Goal: Complete application form

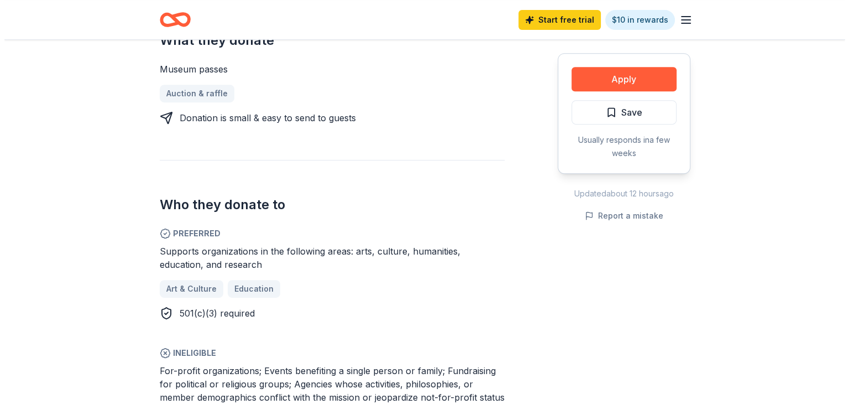
scroll to position [332, 0]
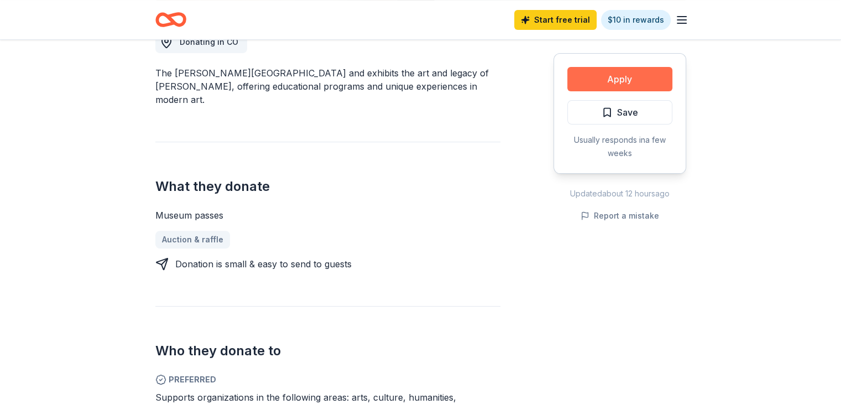
click at [626, 75] on button "Apply" at bounding box center [619, 79] width 105 height 24
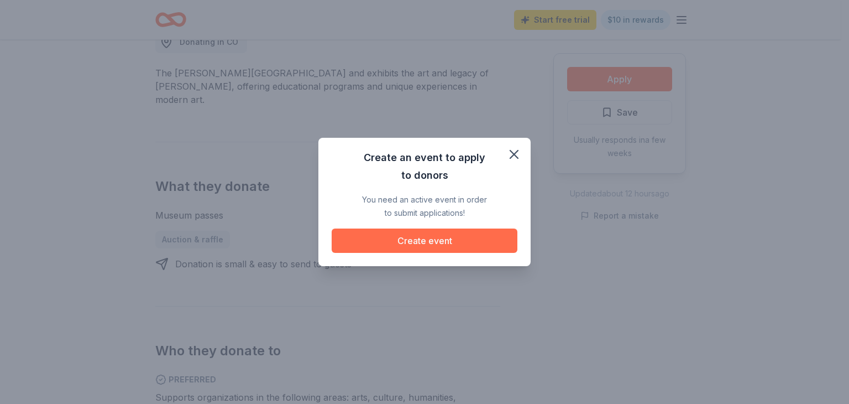
click at [442, 234] on button "Create event" at bounding box center [425, 240] width 186 height 24
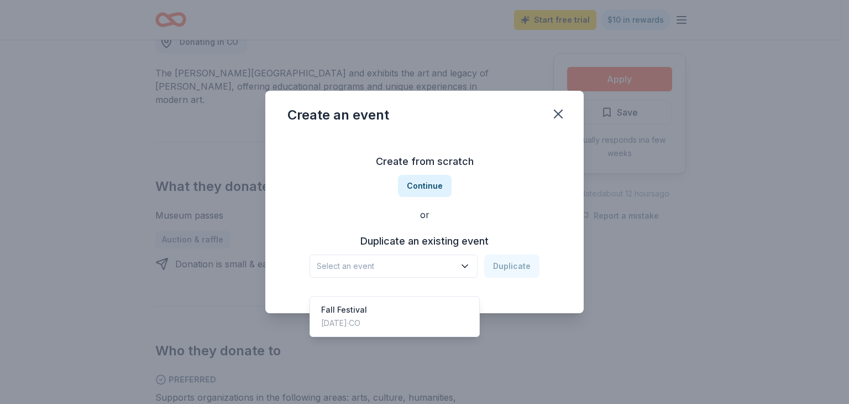
click at [409, 264] on span "Select an event" at bounding box center [386, 265] width 138 height 13
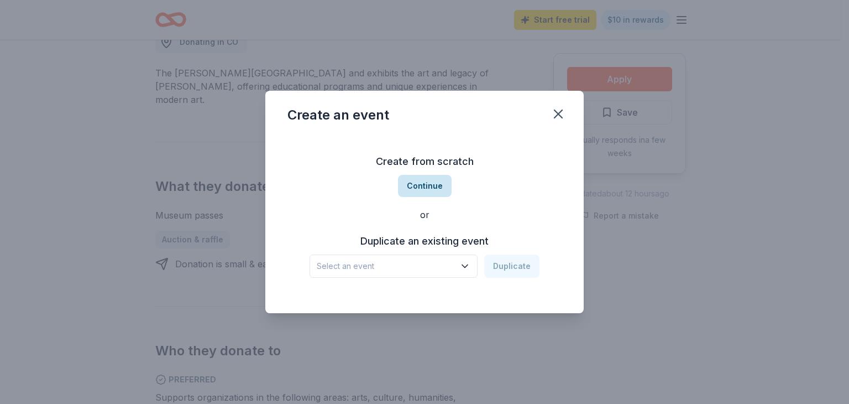
click at [440, 182] on button "Continue" at bounding box center [425, 186] width 54 height 22
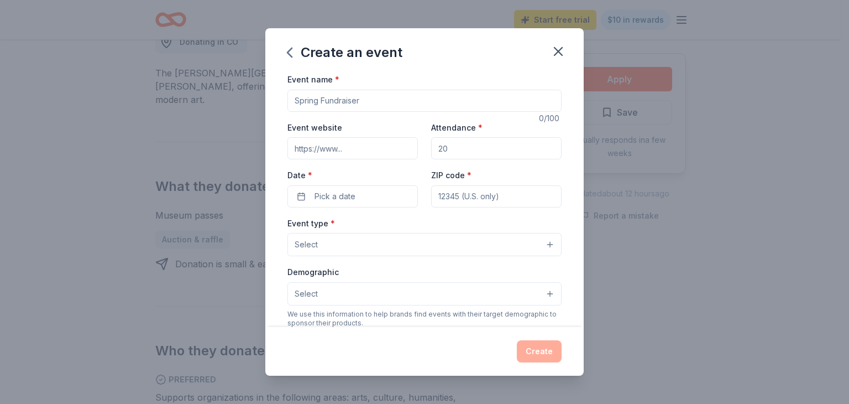
click at [368, 102] on input "Event name *" at bounding box center [424, 101] width 274 height 22
type input "[PERSON_NAME] Achieves Silent Auction"
click at [349, 144] on input "Event website" at bounding box center [352, 148] width 130 height 22
type input "[DOMAIN_NAME]"
click at [471, 154] on input "Attendance *" at bounding box center [496, 148] width 130 height 22
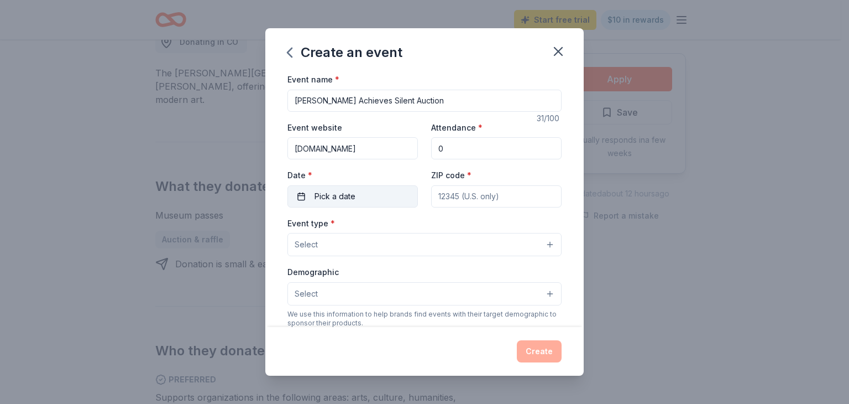
type input "0"
click at [368, 193] on button "Pick a date" at bounding box center [352, 196] width 130 height 22
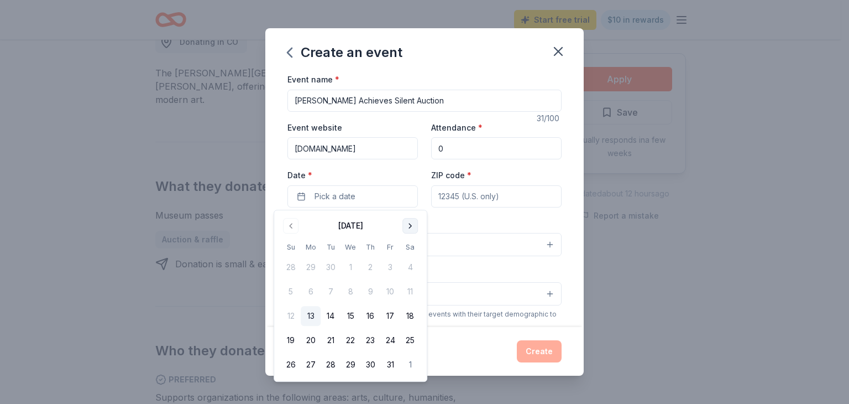
click at [410, 229] on button "Go to next month" at bounding box center [409, 225] width 15 height 15
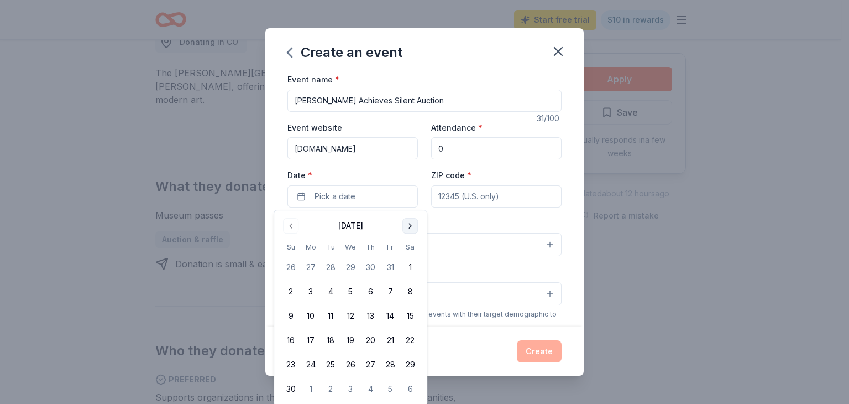
click at [410, 229] on button "Go to next month" at bounding box center [409, 225] width 15 height 15
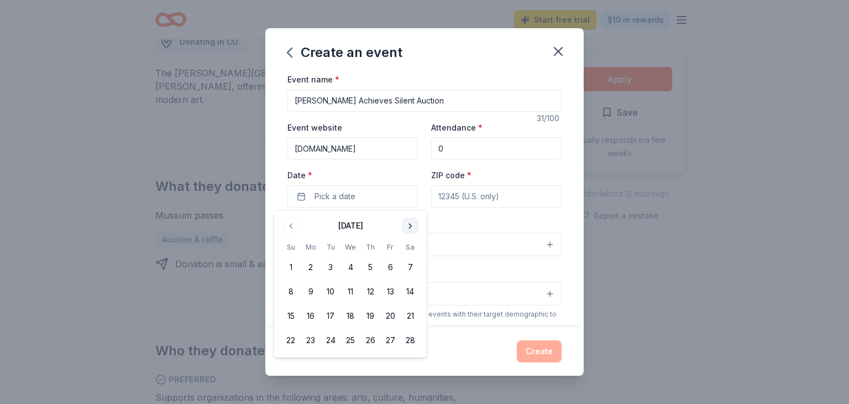
click at [410, 229] on button "Go to next month" at bounding box center [409, 225] width 15 height 15
click at [391, 319] on button "17" at bounding box center [390, 316] width 20 height 20
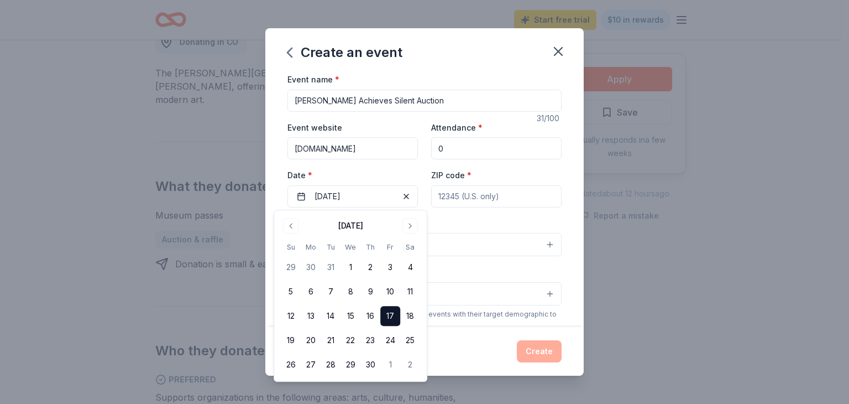
click at [499, 197] on input "ZIP code *" at bounding box center [496, 196] width 130 height 22
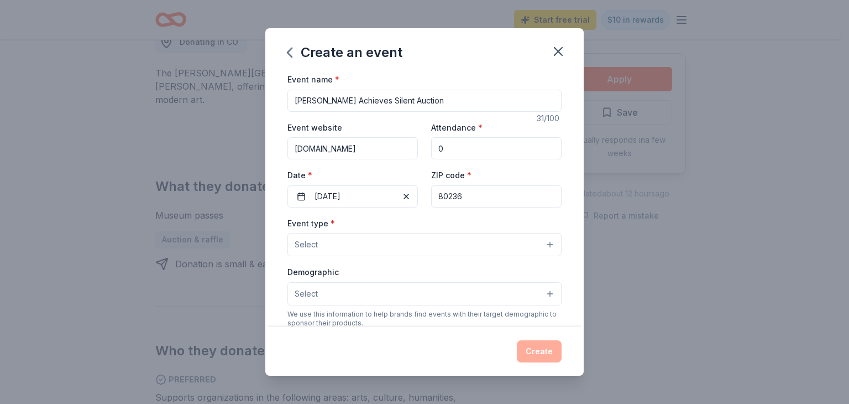
type input "80236"
click at [375, 250] on button "Select" at bounding box center [424, 244] width 274 height 23
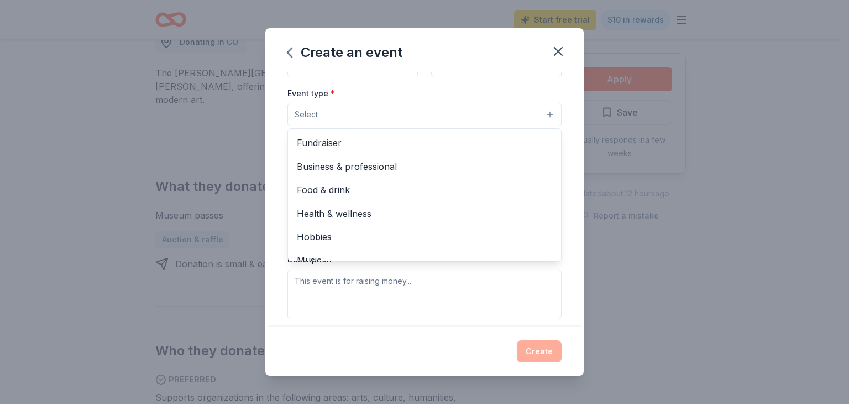
scroll to position [0, 0]
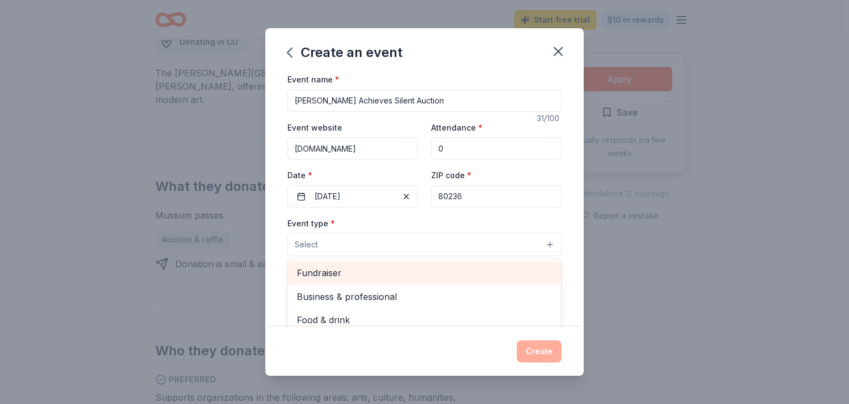
click at [327, 274] on span "Fundraiser" at bounding box center [424, 272] width 255 height 14
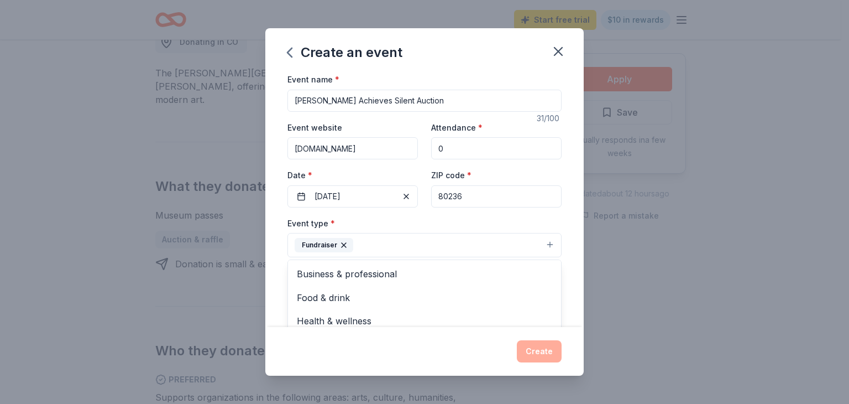
click at [443, 224] on div "Event type * Fundraiser Business & professional Food & drink Health & wellness …" at bounding box center [424, 236] width 274 height 41
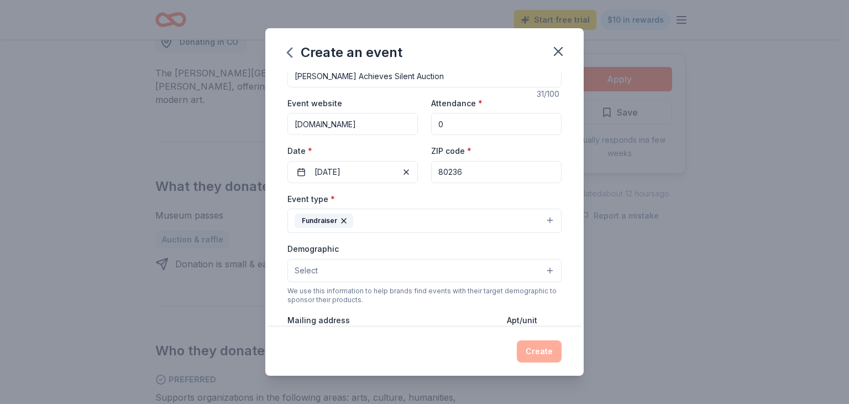
scroll to position [55, 0]
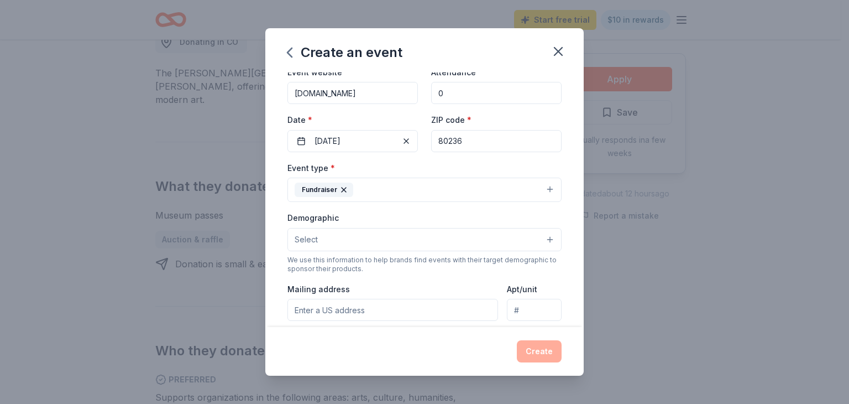
click at [396, 241] on button "Select" at bounding box center [424, 239] width 274 height 23
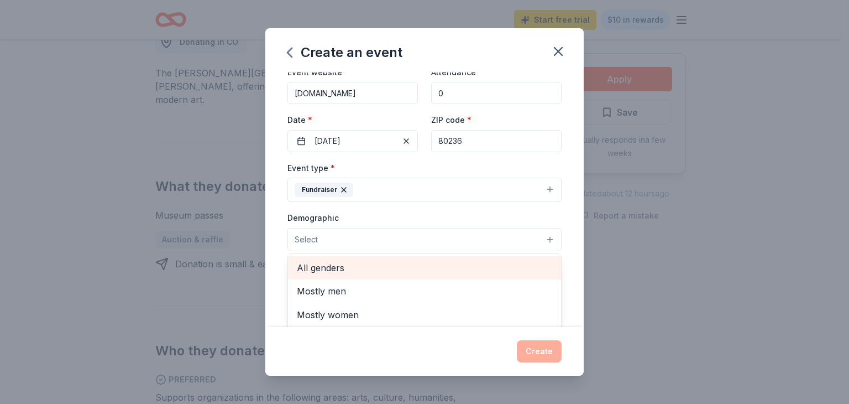
click at [352, 273] on span "All genders" at bounding box center [424, 267] width 255 height 14
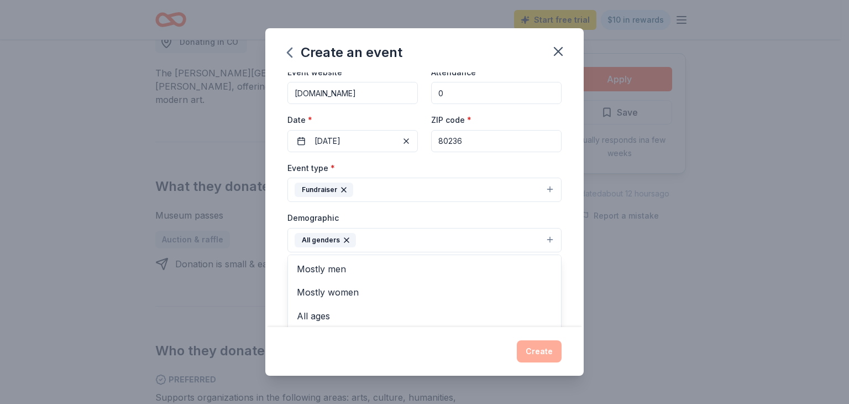
click at [407, 217] on div "Demographic All genders Mostly men Mostly women All ages [DEMOGRAPHIC_DATA] yrs…" at bounding box center [424, 231] width 274 height 41
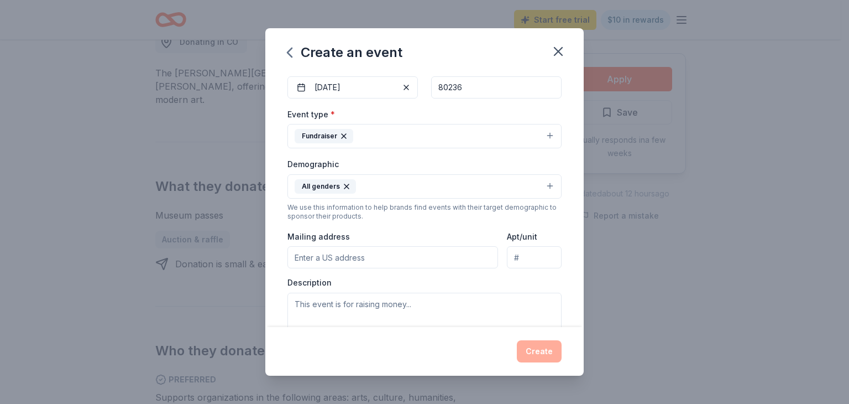
scroll to position [111, 0]
click at [533, 180] on button "All genders" at bounding box center [424, 184] width 274 height 24
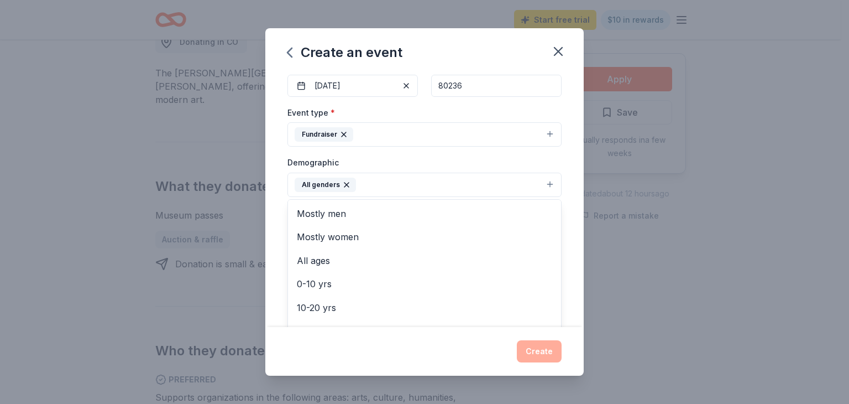
click at [564, 186] on div "Event name * [PERSON_NAME] Silent Auction 31 /100 Event website [DOMAIN_NAME] A…" at bounding box center [424, 199] width 318 height 254
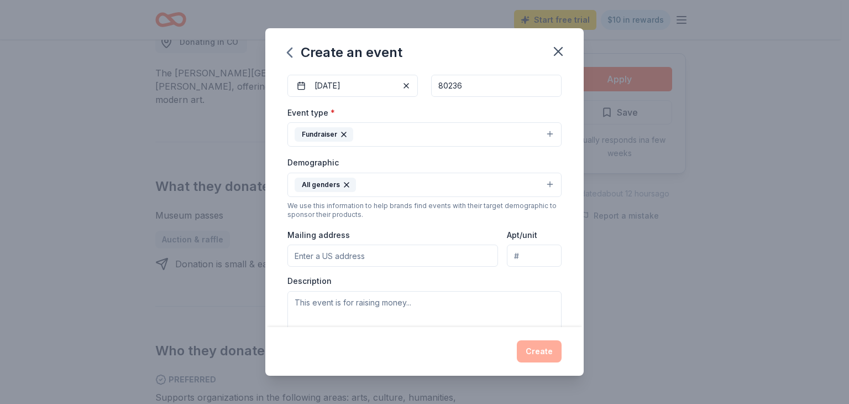
click at [337, 259] on input "Mailing address" at bounding box center [392, 255] width 211 height 22
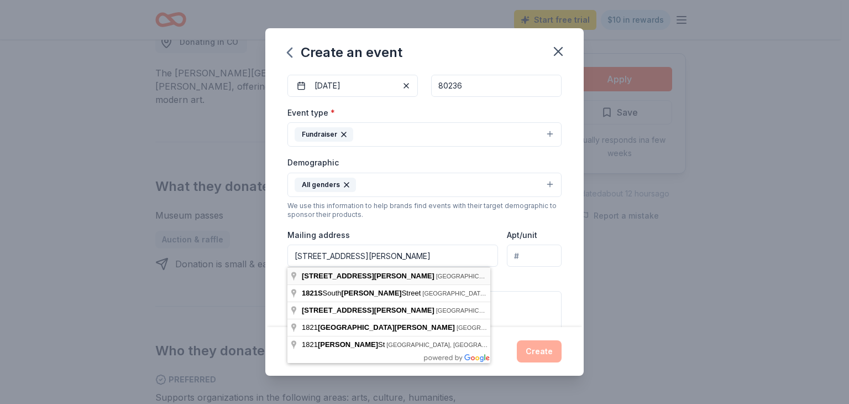
type input "[STREET_ADDRESS][PERSON_NAME]"
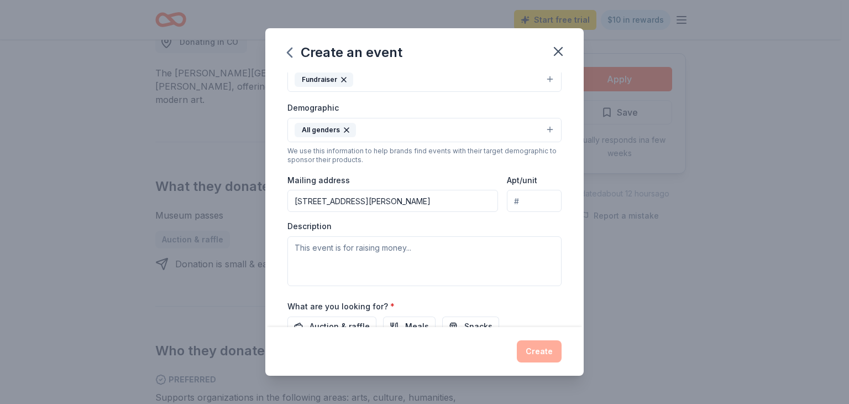
scroll to position [166, 0]
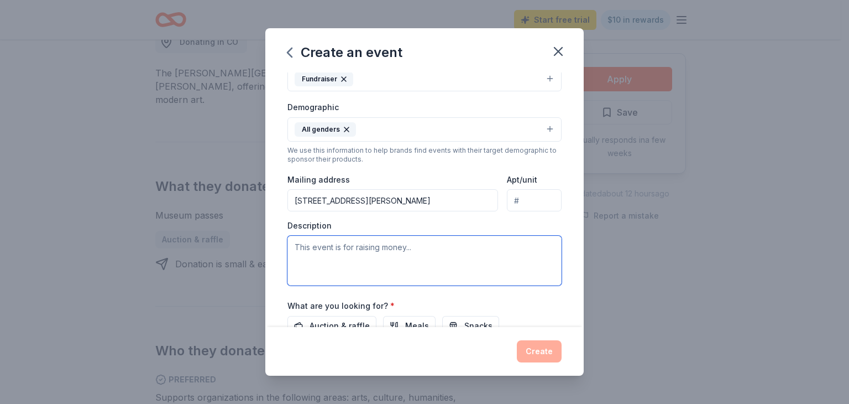
click at [411, 243] on textarea at bounding box center [424, 260] width 274 height 50
click at [336, 247] on textarea at bounding box center [424, 260] width 274 height 50
paste textarea "Proceeds from this event will go directly into the Teacher Wish List (TWL) prog…"
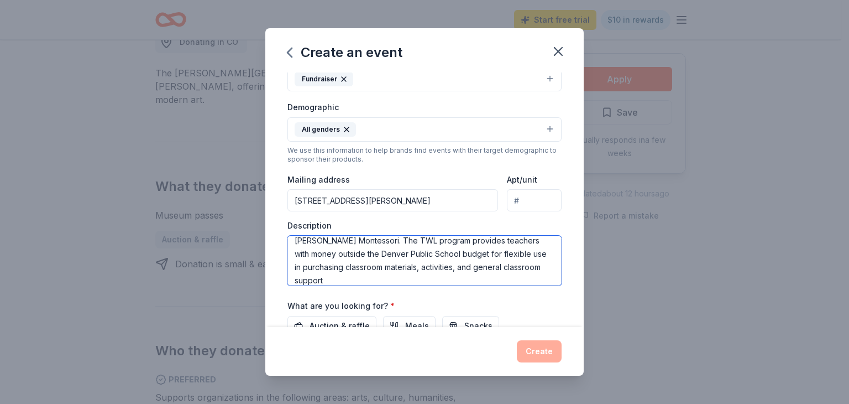
scroll to position [0, 0]
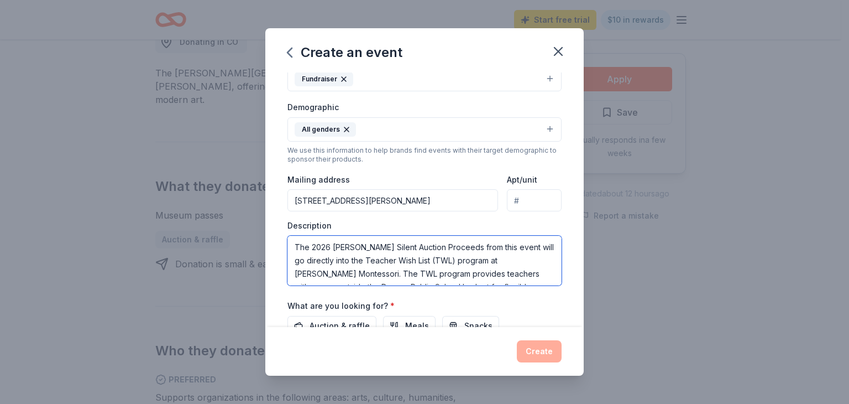
click at [454, 246] on textarea "The 2026 [PERSON_NAME] Silent Auction Proceeds from this event will go directly…" at bounding box center [424, 260] width 274 height 50
click at [315, 257] on textarea "The 2026 [PERSON_NAME] Achieves Silent Auction is a fundraising event with Proc…" at bounding box center [424, 260] width 274 height 50
click at [395, 262] on textarea "The 2026 [PERSON_NAME] Silent Auction is a fundraising event with the proceeds …" at bounding box center [424, 260] width 274 height 50
drag, startPoint x: 432, startPoint y: 262, endPoint x: 441, endPoint y: 261, distance: 8.3
click at [441, 261] on textarea "The 2026 [PERSON_NAME] Silent Auction is a fundraising event with the proceeds …" at bounding box center [424, 260] width 274 height 50
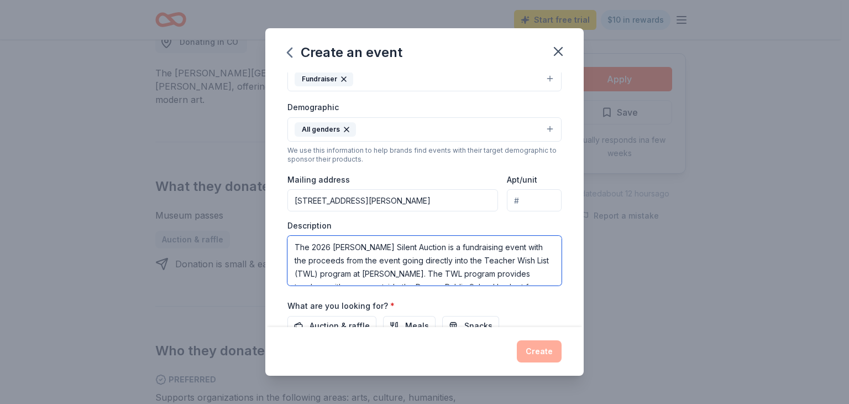
click at [484, 259] on textarea "The 2026 [PERSON_NAME] Silent Auction is a fundraising event with the proceeds …" at bounding box center [424, 260] width 274 height 50
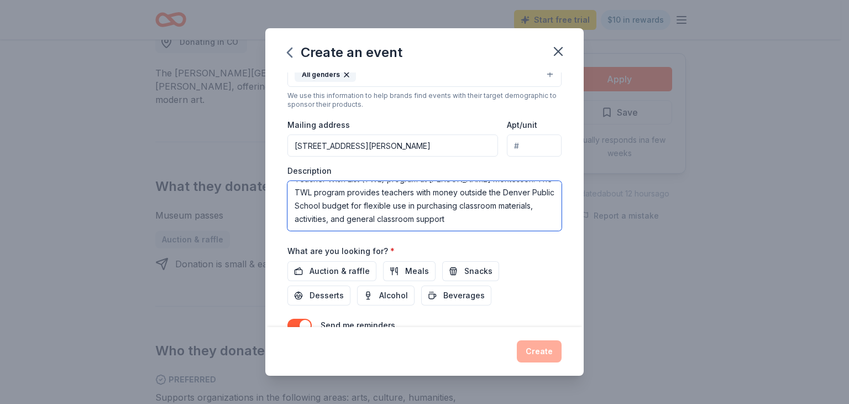
scroll to position [221, 0]
click at [449, 219] on textarea "The 2026 [PERSON_NAME] Achieves Silent Auction is a fundraising event with the …" at bounding box center [424, 205] width 274 height 50
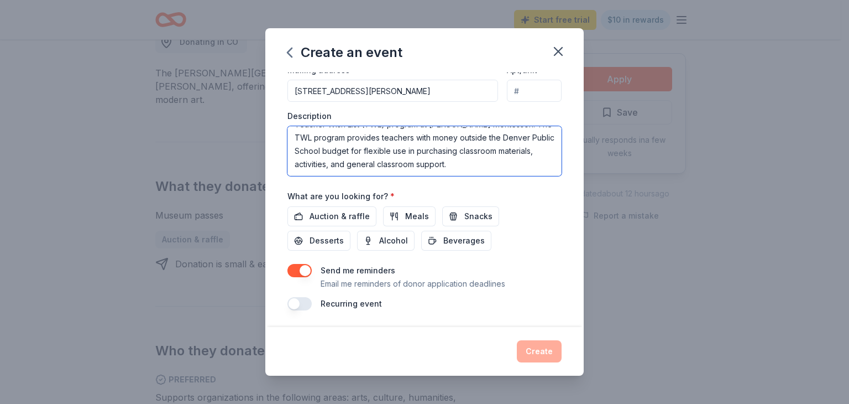
scroll to position [276, 0]
type textarea "The 2026 [PERSON_NAME] Achieves Silent Auction is a fundraising event with the …"
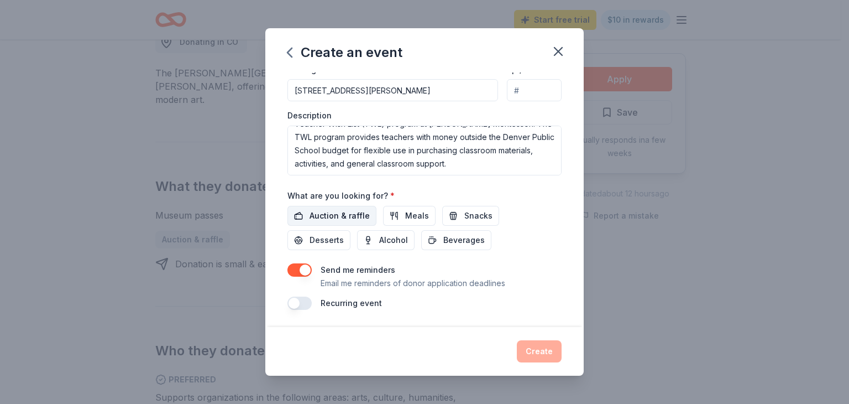
click at [327, 216] on span "Auction & raffle" at bounding box center [340, 215] width 60 height 13
click at [545, 352] on button "Create" at bounding box center [539, 351] width 45 height 22
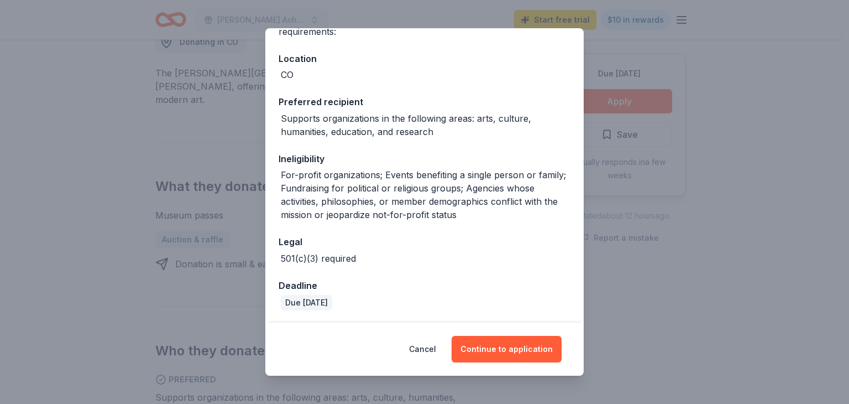
scroll to position [111, 0]
click at [521, 349] on button "Continue to application" at bounding box center [507, 349] width 110 height 27
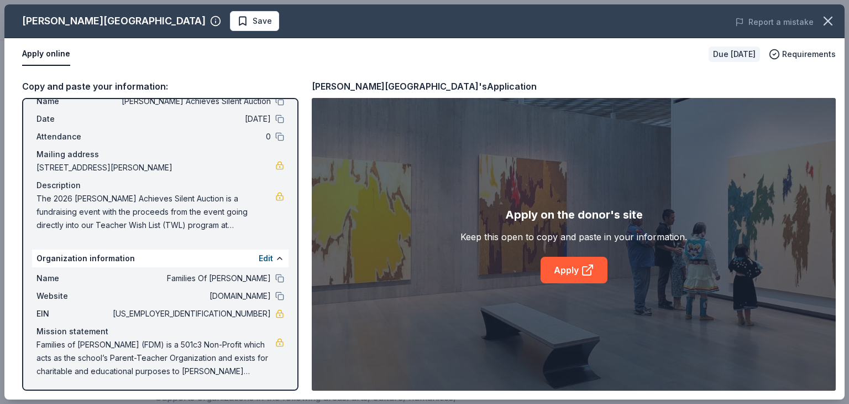
scroll to position [36, 0]
click at [577, 267] on link "Apply" at bounding box center [574, 269] width 67 height 27
click at [253, 23] on span "Save" at bounding box center [262, 20] width 19 height 13
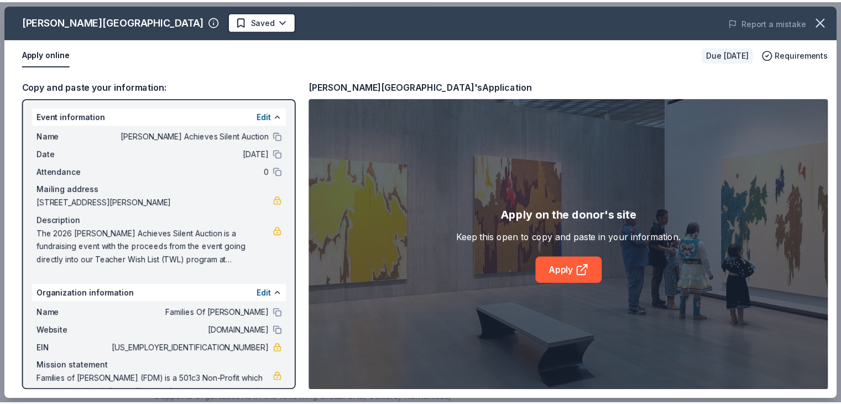
scroll to position [0, 0]
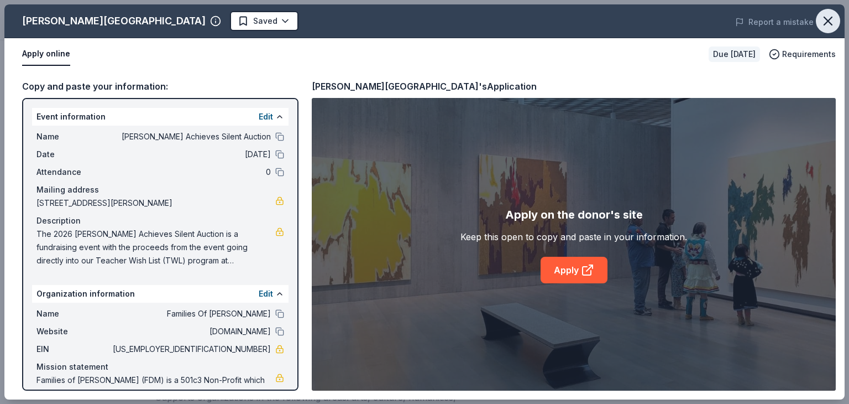
click at [826, 23] on icon "button" at bounding box center [828, 21] width 8 height 8
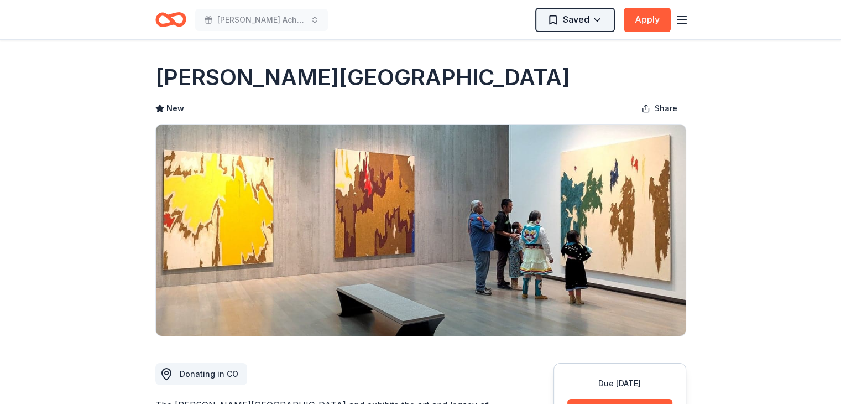
click at [582, 15] on html "[PERSON_NAME] Silent Auction Saved Apply Due [DATE] Share [PERSON_NAME][GEOGRAP…" at bounding box center [420, 202] width 841 height 404
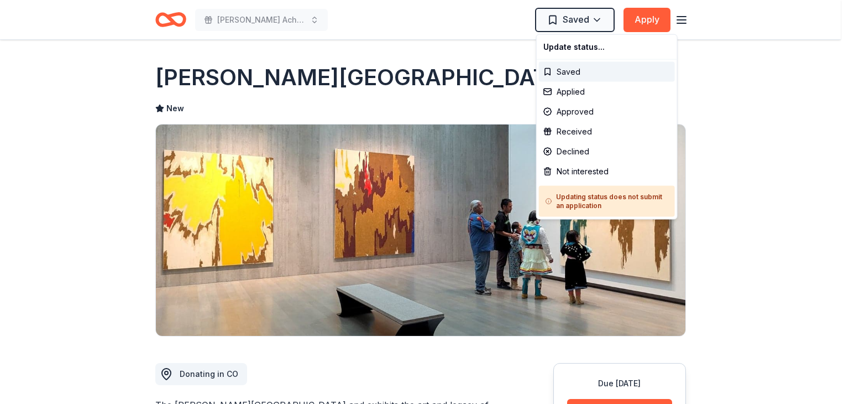
click at [758, 169] on html "[PERSON_NAME] Silent Auction Saved Apply Due [DATE] Share [PERSON_NAME][GEOGRAP…" at bounding box center [424, 202] width 849 height 404
